Goal: Task Accomplishment & Management: Use online tool/utility

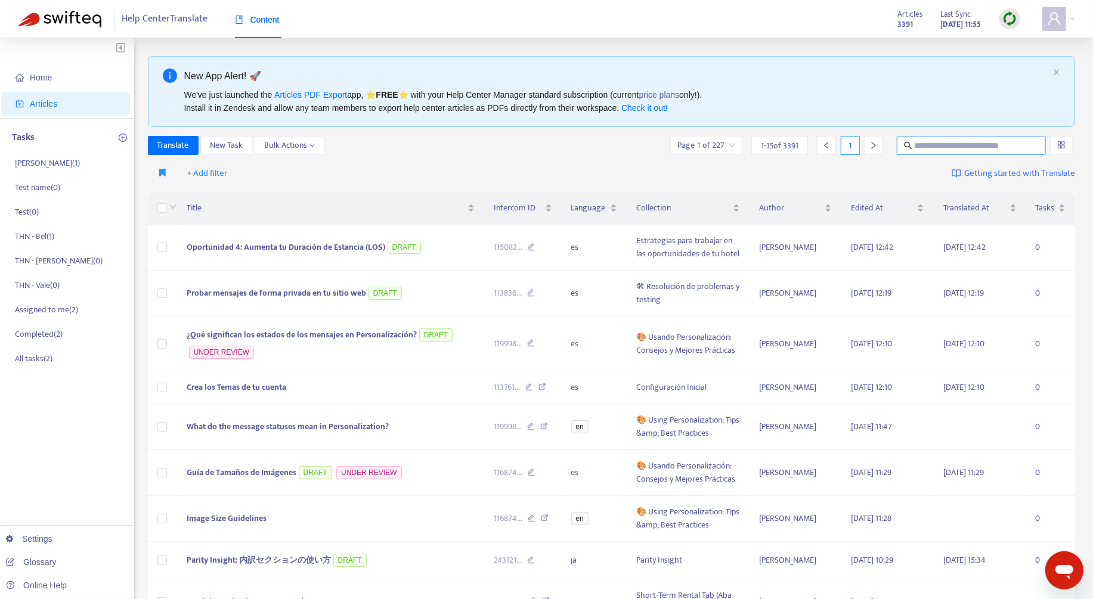
click at [956, 140] on input "text" at bounding box center [972, 145] width 114 height 13
paste input "**********"
type input "**********"
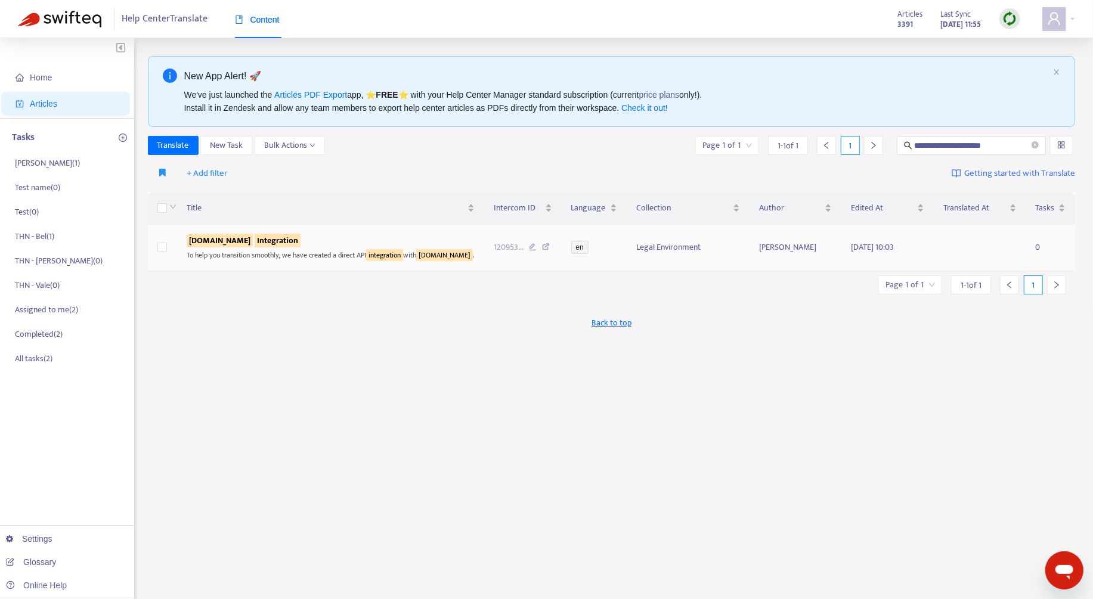
click at [323, 239] on div "[DOMAIN_NAME] Integration" at bounding box center [331, 240] width 288 height 13
click at [262, 240] on sqkw "Integration" at bounding box center [278, 241] width 46 height 14
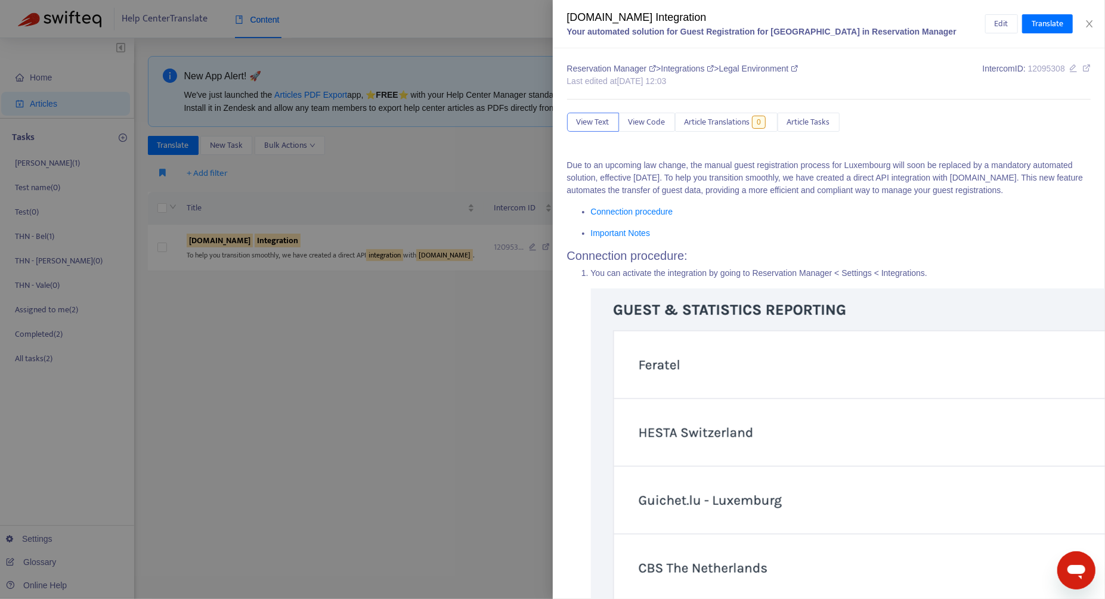
click at [651, 21] on div "[DOMAIN_NAME] Integration" at bounding box center [776, 18] width 418 height 16
copy div "[DOMAIN_NAME] Integration"
click at [891, 120] on div "View Text View Code Article Translations 0 Article Tasks" at bounding box center [829, 122] width 524 height 19
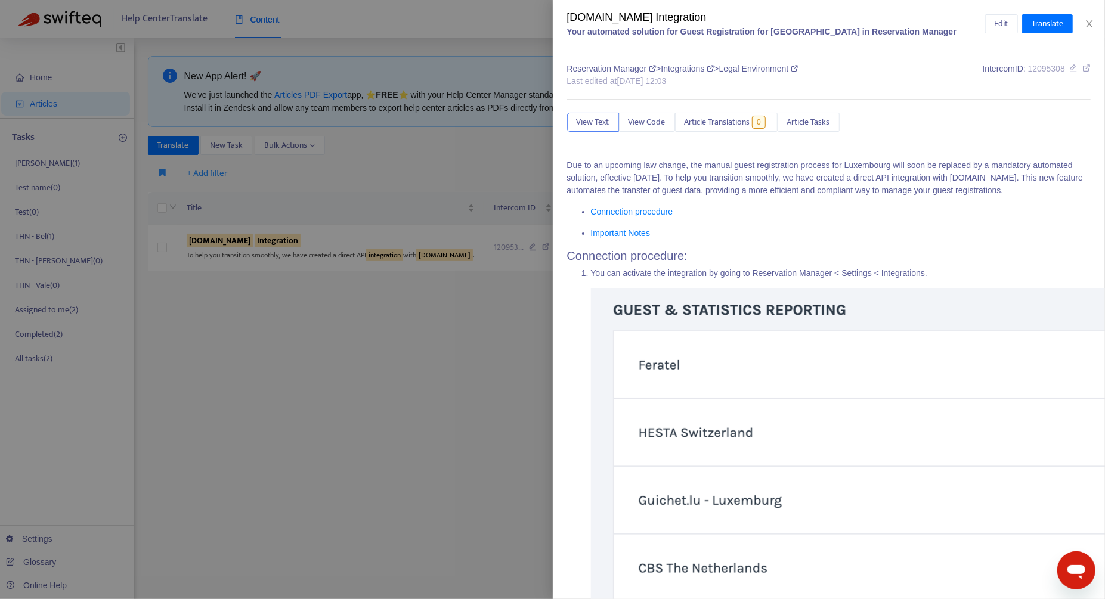
click at [653, 19] on div "[DOMAIN_NAME] Integration" at bounding box center [776, 18] width 418 height 16
copy div "[DOMAIN_NAME] Integration"
click at [644, 21] on div "[DOMAIN_NAME] Integration" at bounding box center [776, 18] width 418 height 16
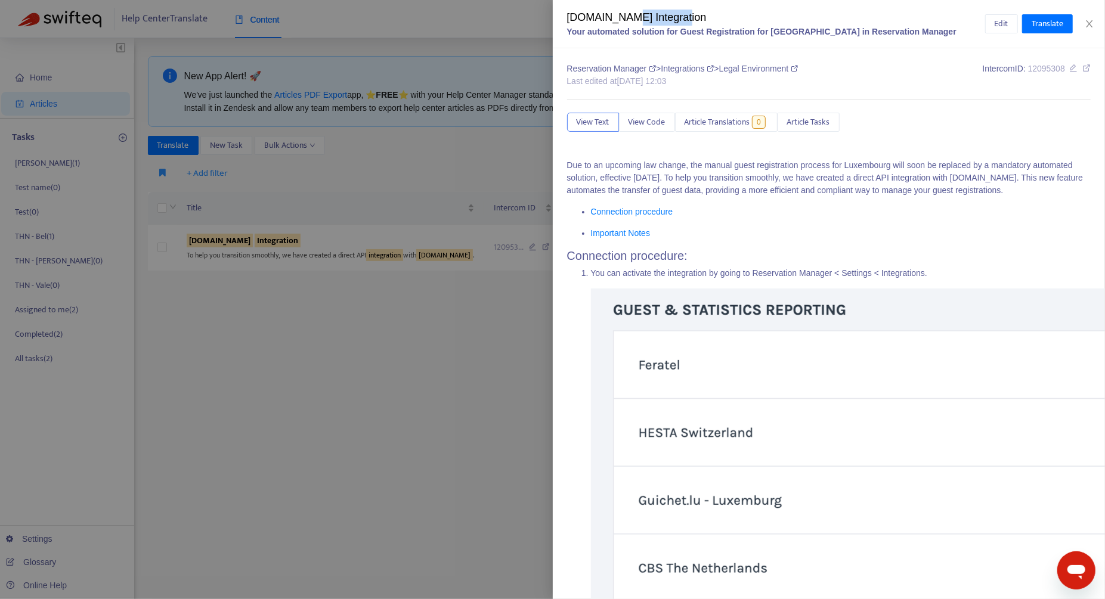
click at [644, 21] on div "[DOMAIN_NAME] Integration" at bounding box center [776, 18] width 418 height 16
click at [1084, 28] on button "Close" at bounding box center [1089, 23] width 17 height 11
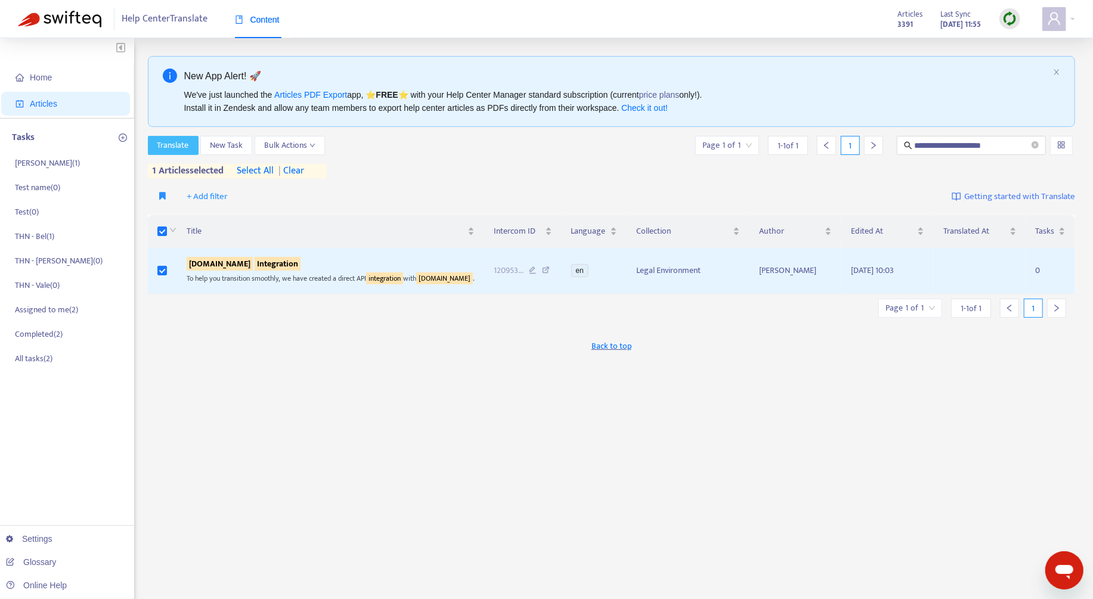
click at [185, 148] on span "Translate" at bounding box center [173, 145] width 32 height 13
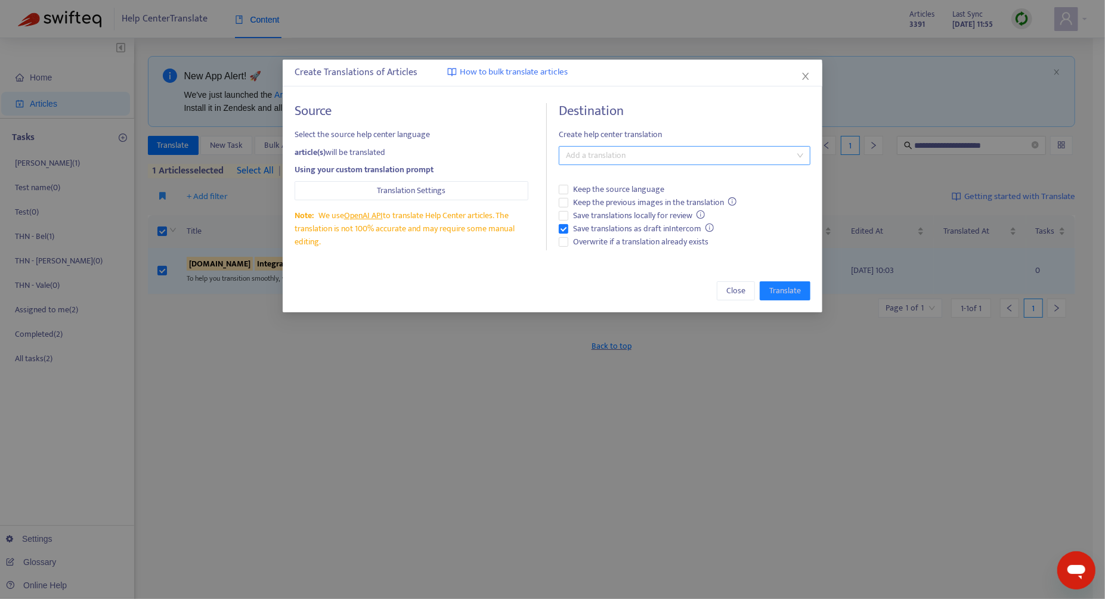
click at [610, 157] on div at bounding box center [679, 155] width 234 height 14
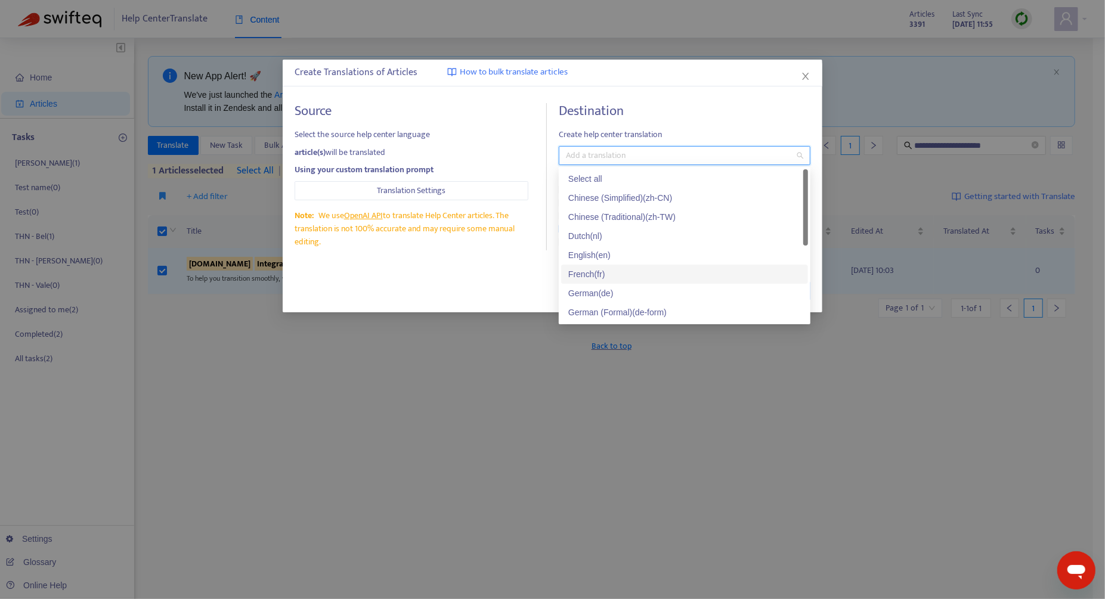
click at [634, 268] on div "French ( fr )" at bounding box center [684, 274] width 233 height 13
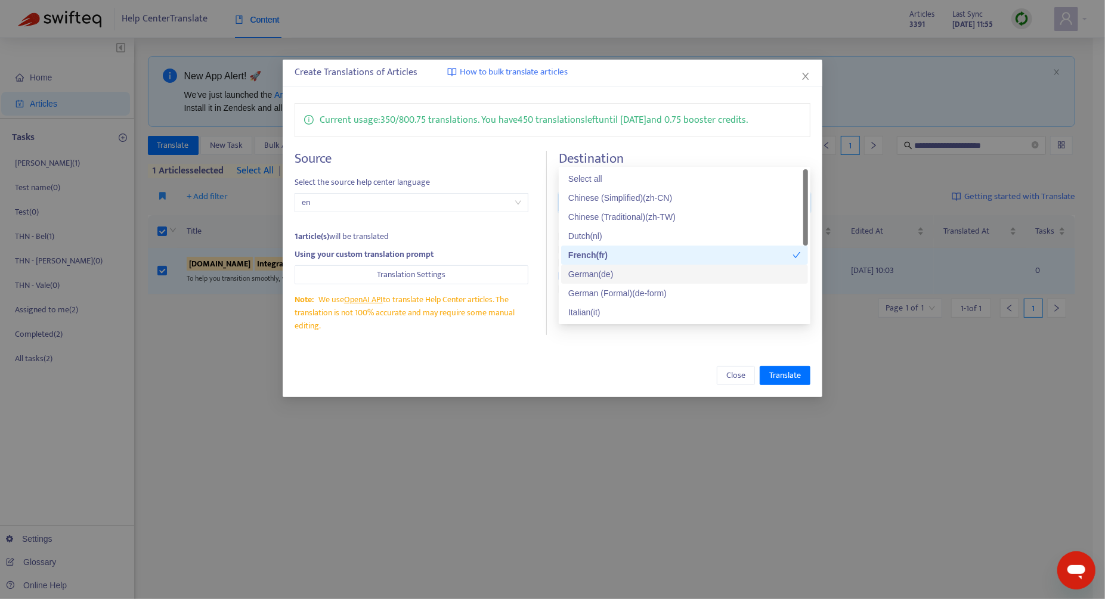
click at [626, 276] on div "German ( de )" at bounding box center [684, 274] width 233 height 13
click at [551, 376] on div "Close Translate" at bounding box center [553, 375] width 516 height 19
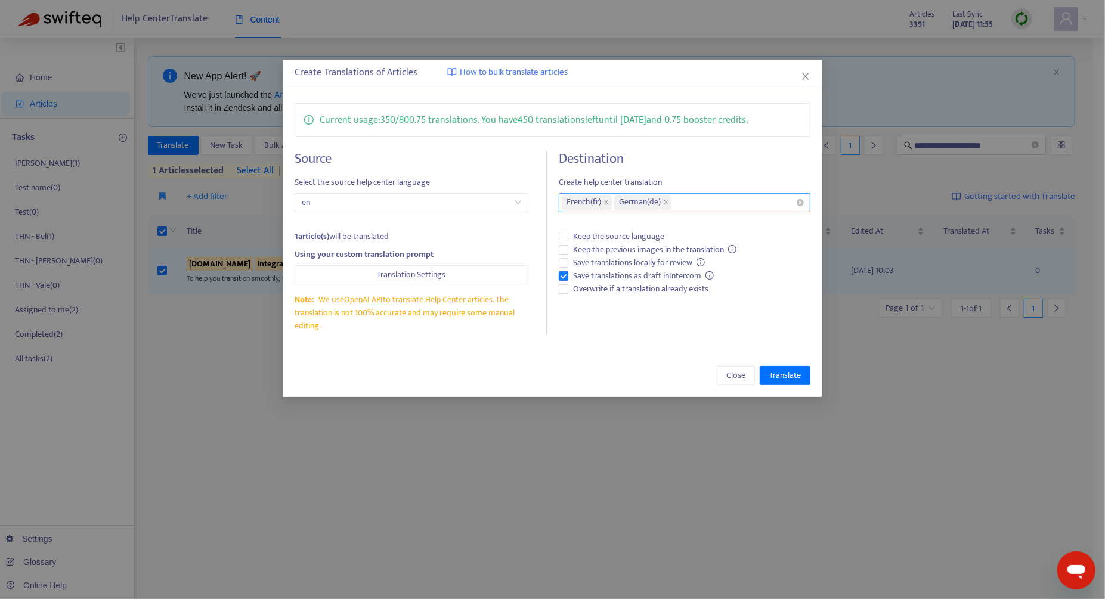
click at [693, 204] on div "French ( fr ) German ( de )" at bounding box center [679, 202] width 234 height 17
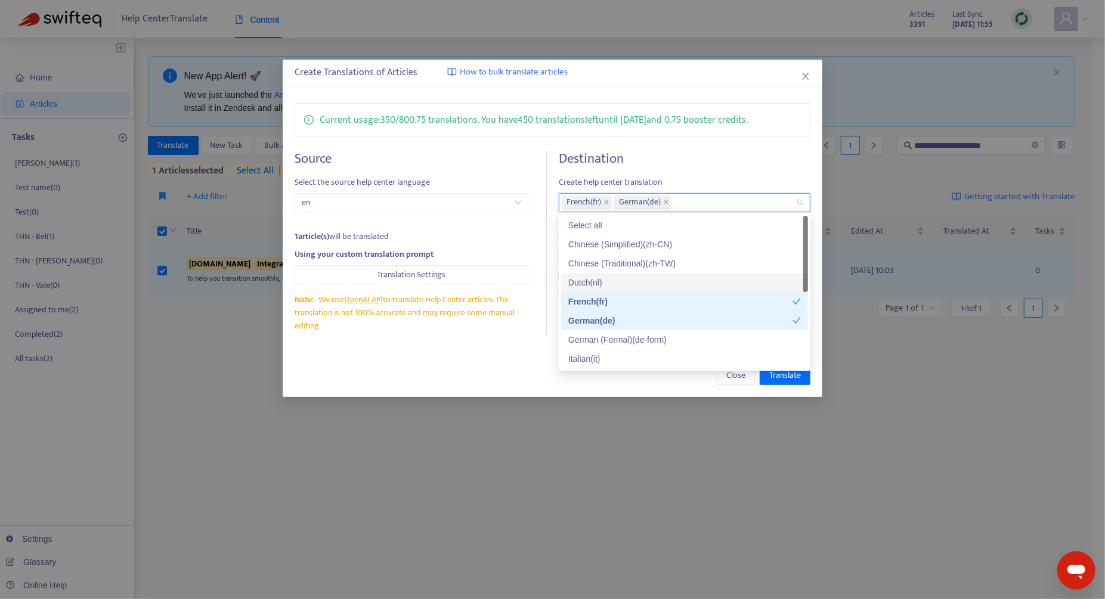
click at [657, 277] on div "Dutch ( nl )" at bounding box center [684, 282] width 233 height 13
click at [516, 358] on div "Close Translate" at bounding box center [553, 375] width 540 height 43
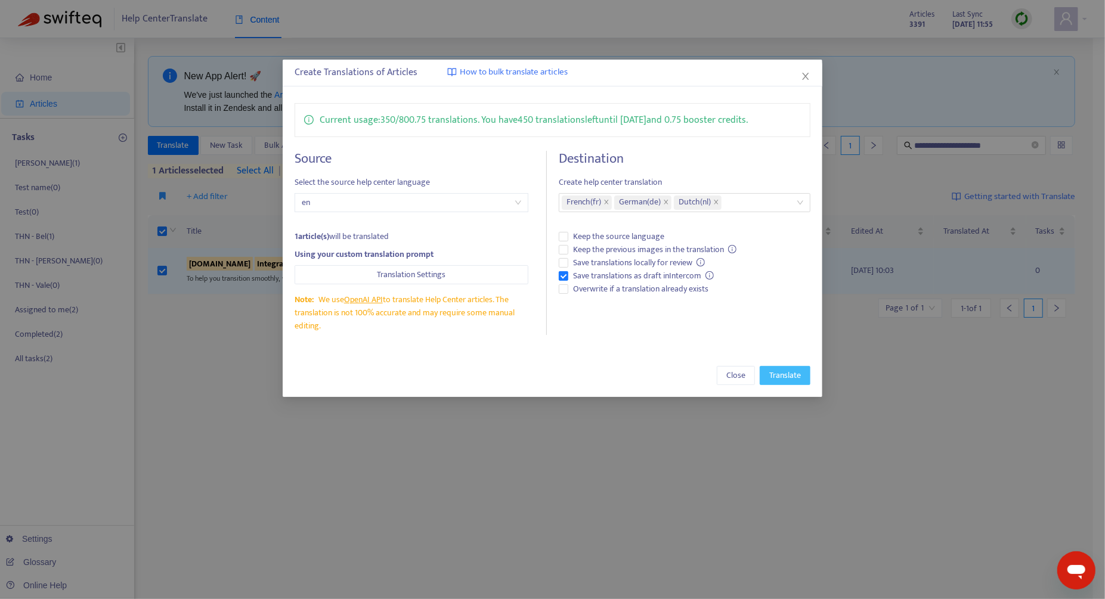
click at [790, 380] on span "Translate" at bounding box center [785, 375] width 32 height 13
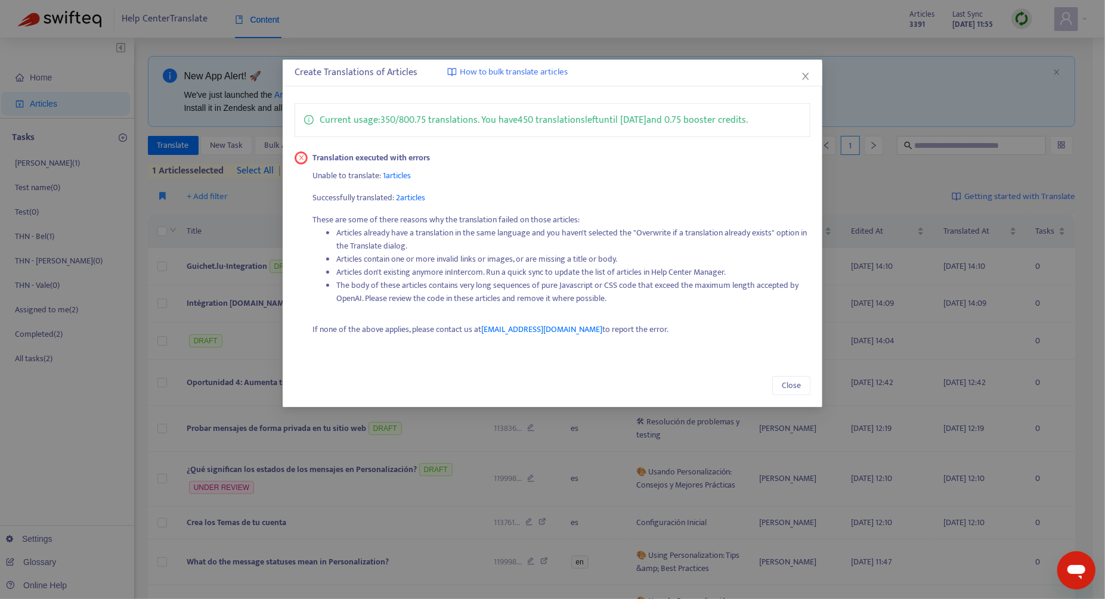
click at [404, 184] on div "Translation executed with errors Unable to translate: 1 articles Successfully t…" at bounding box center [559, 248] width 503 height 194
click at [806, 72] on icon "close" at bounding box center [806, 77] width 10 height 10
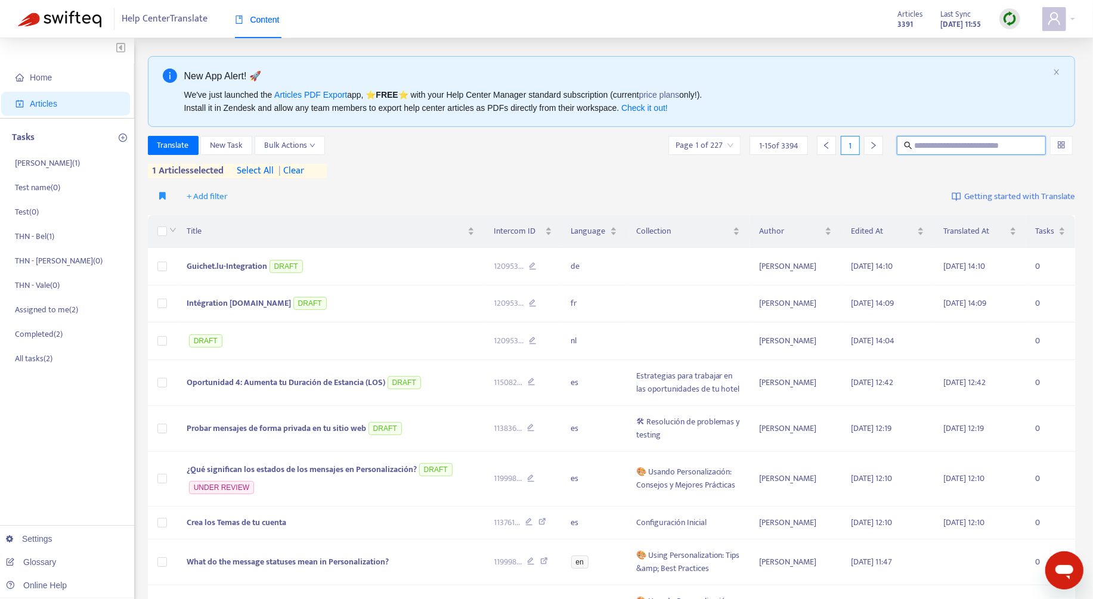
click at [953, 148] on input "text" at bounding box center [972, 145] width 114 height 13
paste input "**********"
type input "**********"
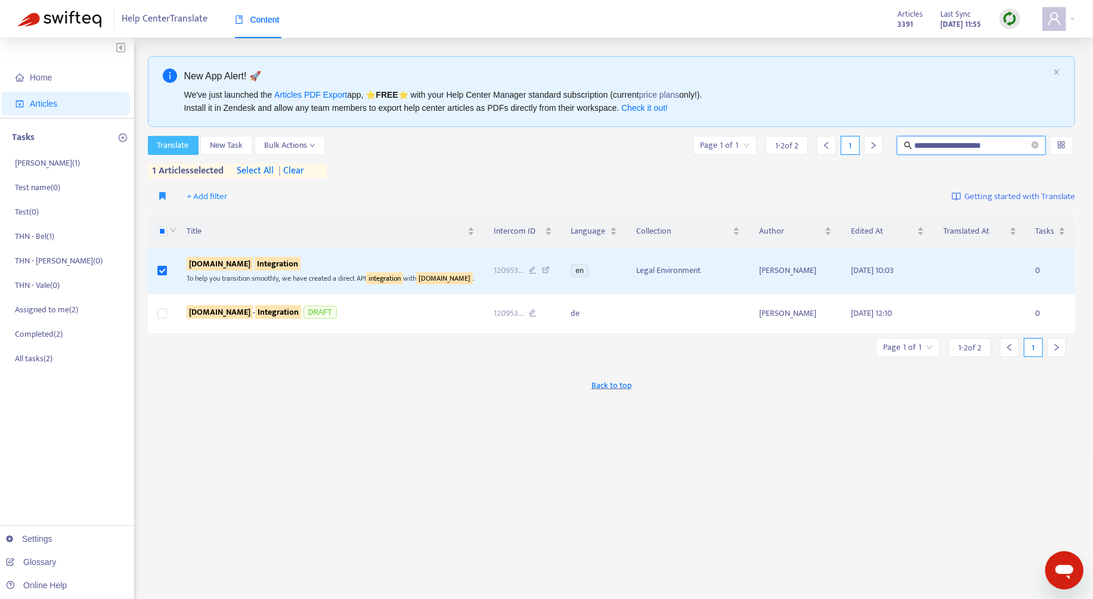
click at [184, 148] on span "Translate" at bounding box center [173, 145] width 32 height 13
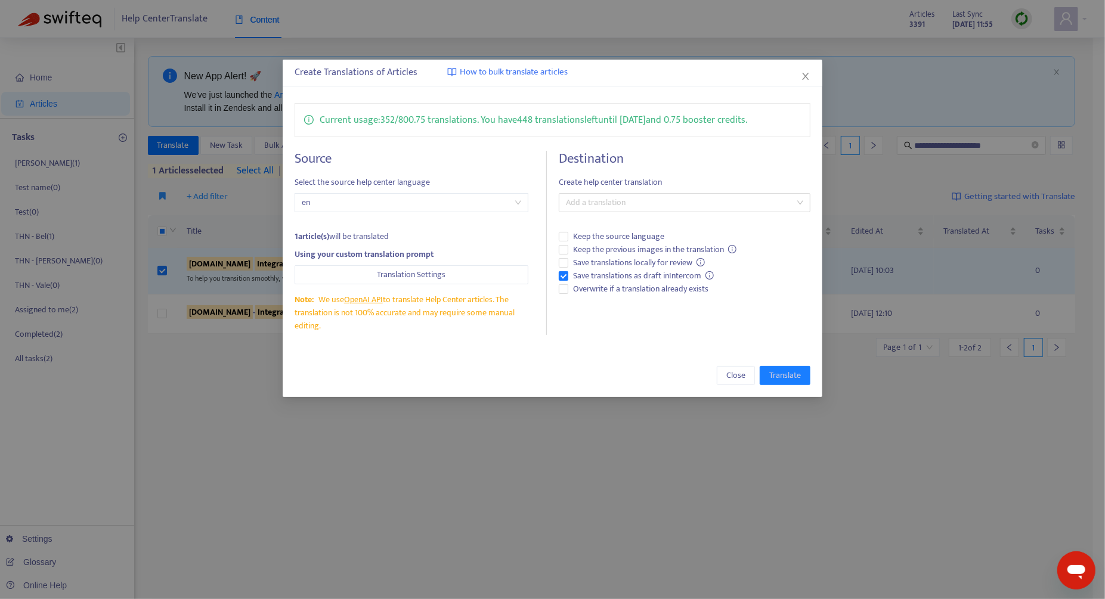
click at [622, 160] on h4 "Destination" at bounding box center [685, 159] width 252 height 16
click at [613, 199] on div at bounding box center [679, 203] width 234 height 14
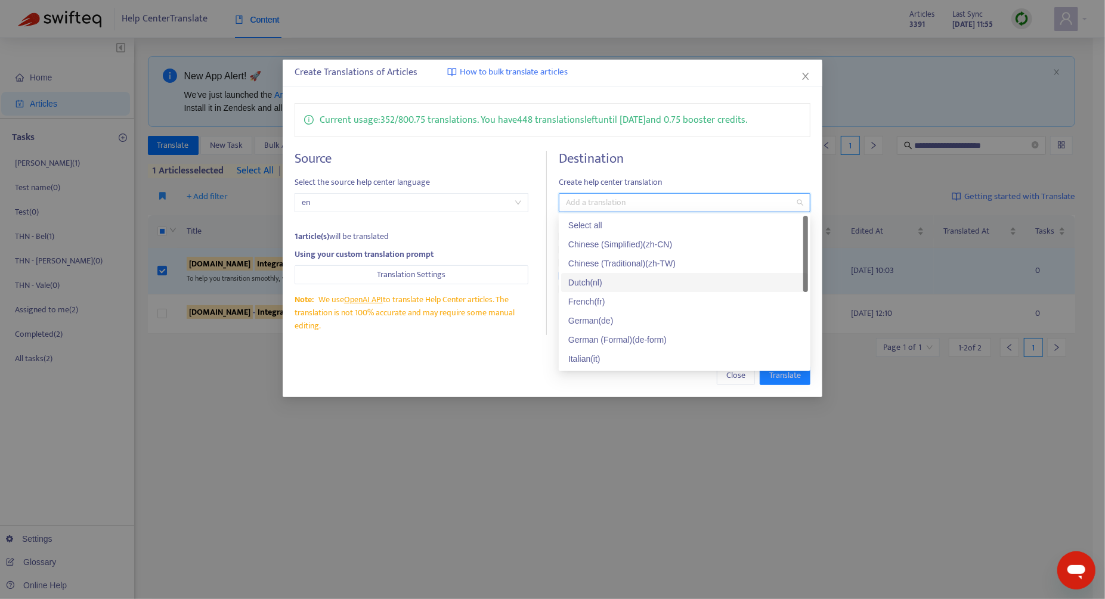
click at [643, 279] on div "Dutch ( nl )" at bounding box center [684, 282] width 233 height 13
click at [532, 376] on div "Close Translate" at bounding box center [553, 375] width 516 height 19
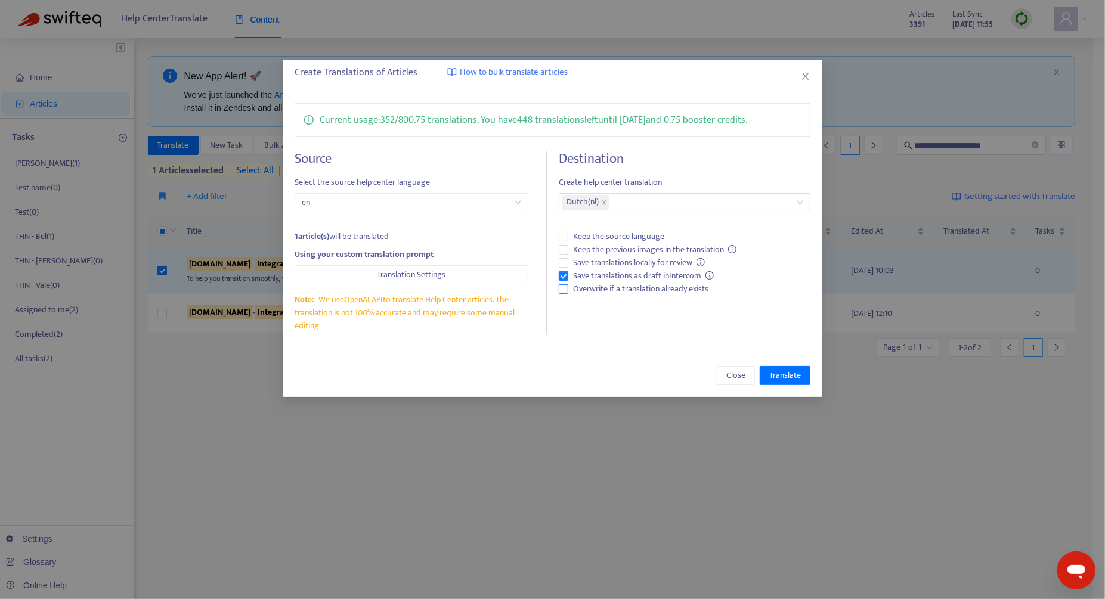
click at [589, 284] on span "Overwrite if a translation already exists" at bounding box center [640, 289] width 145 height 13
click at [800, 379] on span "Translate" at bounding box center [785, 375] width 32 height 13
